Goal: Transaction & Acquisition: Purchase product/service

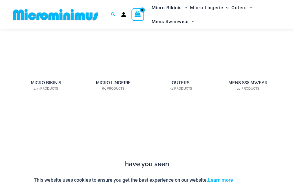
scroll to position [378, 0]
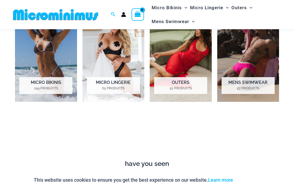
click at [111, 56] on img "Visit product category Micro Lingerie" at bounding box center [113, 53] width 62 height 97
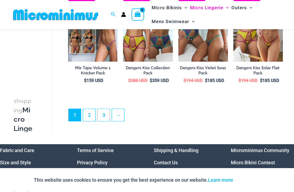
scroll to position [1029, 0]
click at [90, 113] on link "2" at bounding box center [89, 115] width 12 height 12
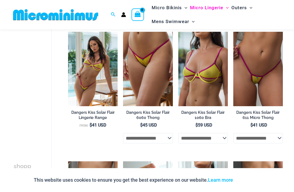
scroll to position [47, 0]
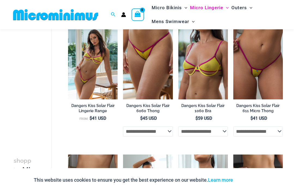
click at [166, 131] on select "**********" at bounding box center [148, 132] width 50 height 10
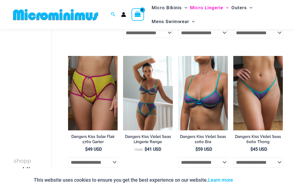
scroll to position [146, 0]
click at [233, 56] on img at bounding box center [233, 56] width 0 height 0
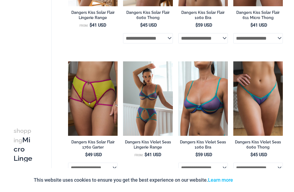
scroll to position [164, 0]
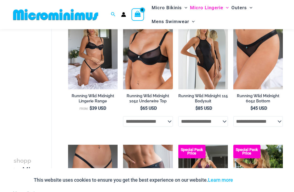
scroll to position [487, 0]
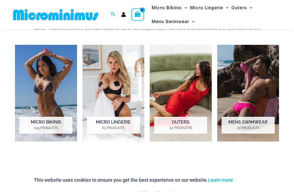
scroll to position [336, 0]
